Goal: Check status: Check status

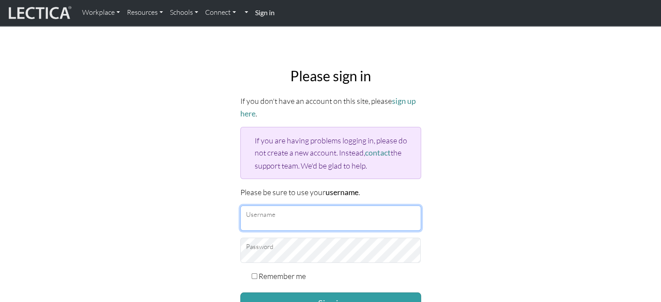
type input "Kennet"
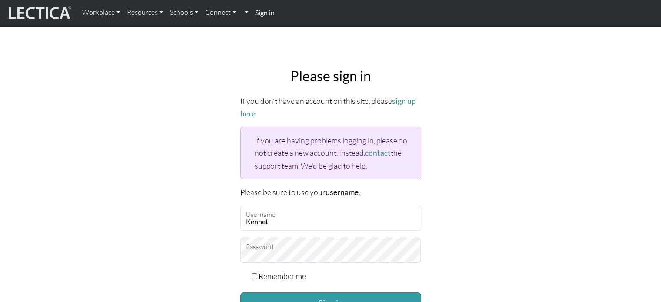
click at [164, 142] on div "Please sign in If you don't have an account on this site, please sign up here .…" at bounding box center [331, 207] width 574 height 292
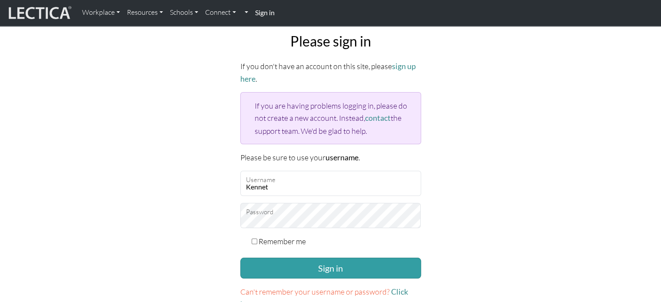
scroll to position [52, 0]
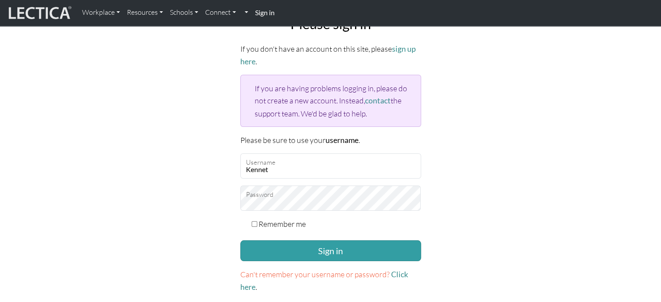
click at [254, 223] on input "Remember me" at bounding box center [255, 224] width 6 height 6
checkbox input "true"
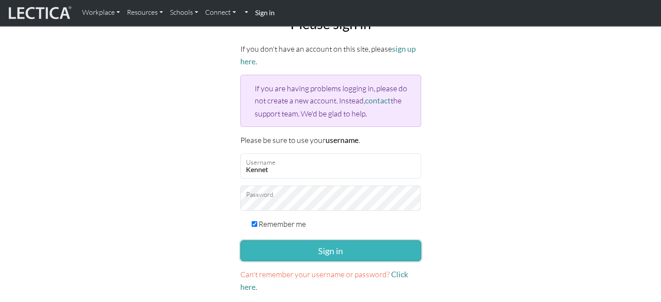
click at [328, 248] on button "Sign in" at bounding box center [330, 250] width 181 height 21
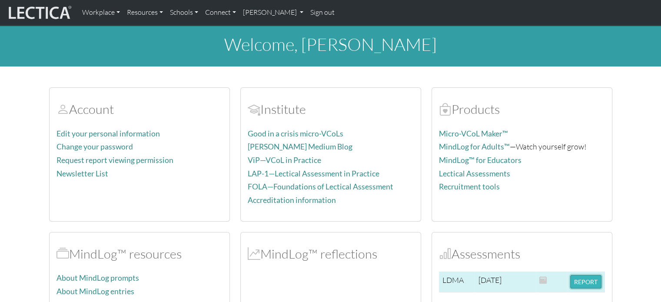
click at [583, 280] on button "REPORT" at bounding box center [585, 281] width 31 height 13
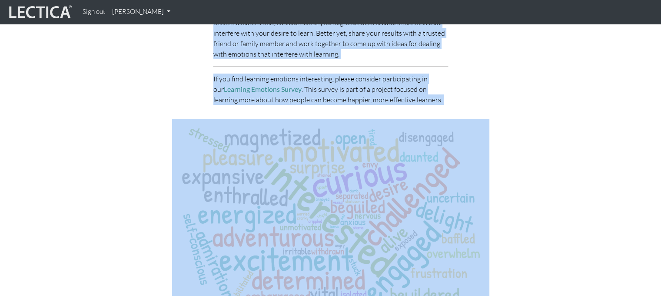
scroll to position [3227, 0]
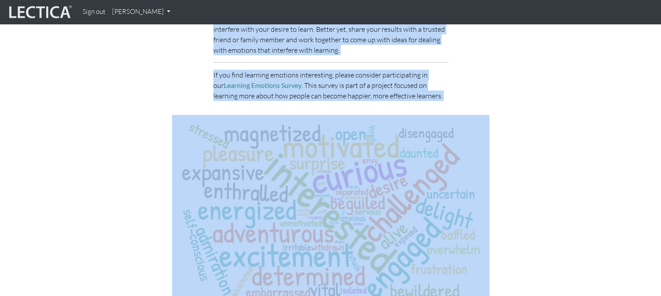
drag, startPoint x: 165, startPoint y: 93, endPoint x: 416, endPoint y: 53, distance: 254.0
copy div "The LDMA is focused on a set of skills for leading in VUCA conditions ( V olati…"
